Goal: Information Seeking & Learning: Learn about a topic

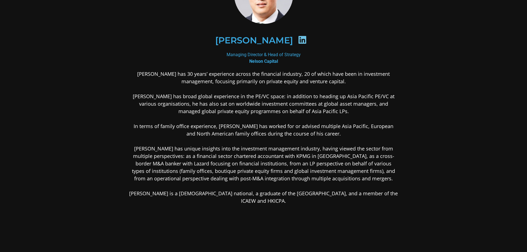
scroll to position [54, 0]
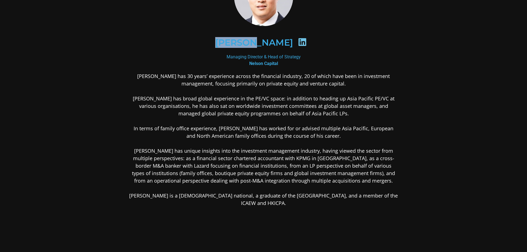
drag, startPoint x: 233, startPoint y: 43, endPoint x: 274, endPoint y: 46, distance: 41.0
click at [274, 46] on div "[PERSON_NAME]" at bounding box center [263, 42] width 242 height 28
copy h2 "[PERSON_NAME]"
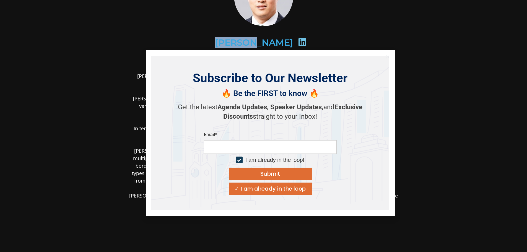
click at [384, 57] on button "Close" at bounding box center [387, 57] width 9 height 9
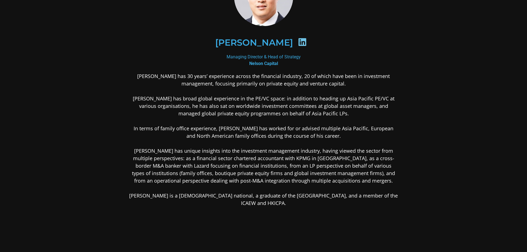
click at [298, 42] on icon at bounding box center [302, 42] width 9 height 9
click at [220, 105] on p "[PERSON_NAME] has 30 years’ experience across the financial industry, 20 of whi…" at bounding box center [263, 139] width 269 height 134
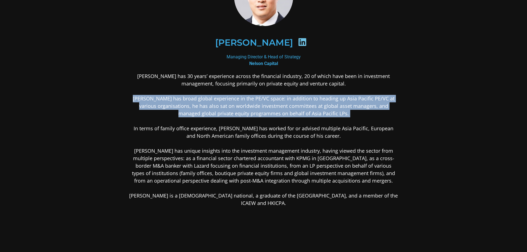
click at [220, 105] on p "[PERSON_NAME] has 30 years’ experience across the financial industry, 20 of whi…" at bounding box center [263, 139] width 269 height 134
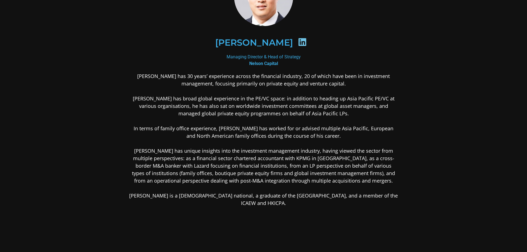
click at [216, 134] on p "[PERSON_NAME] has 30 years’ experience across the financial industry, 20 of whi…" at bounding box center [263, 139] width 269 height 134
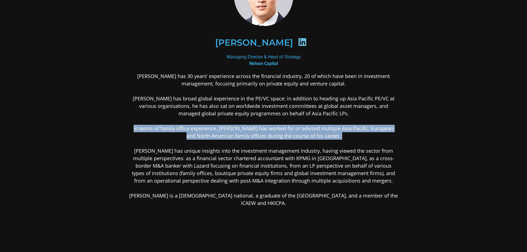
click at [216, 134] on p "[PERSON_NAME] has 30 years’ experience across the financial industry, 20 of whi…" at bounding box center [263, 139] width 269 height 134
